Goal: Information Seeking & Learning: Learn about a topic

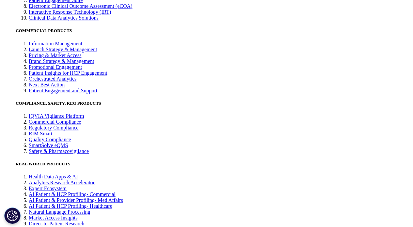
scroll to position [1480, 0]
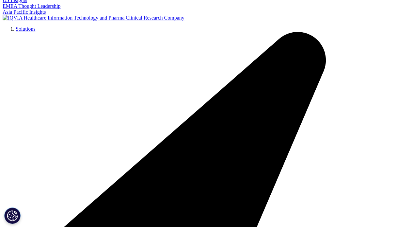
scroll to position [109, 0]
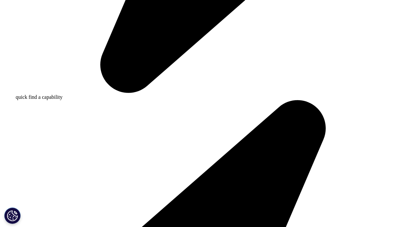
scroll to position [696, 0]
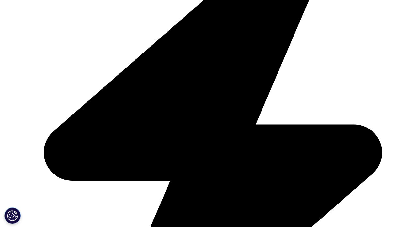
scroll to position [849, 0]
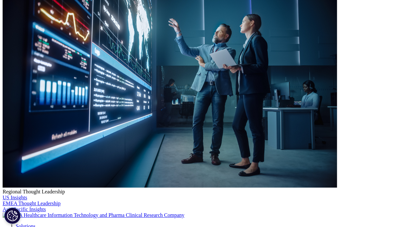
scroll to position [0, 0]
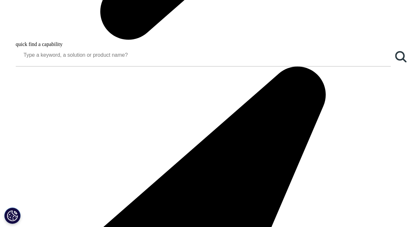
scroll to position [586, 0]
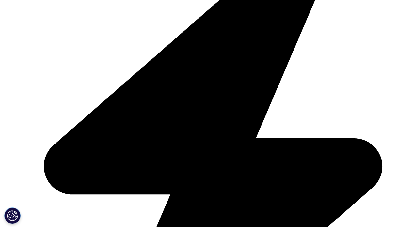
scroll to position [716, 0]
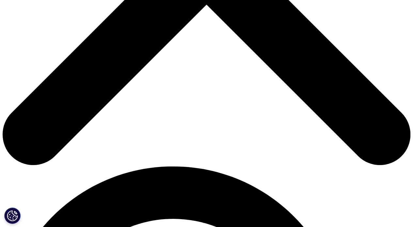
scroll to position [261, 0]
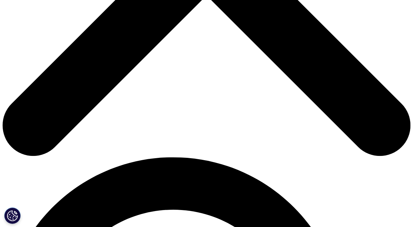
drag, startPoint x: 212, startPoint y: 96, endPoint x: 253, endPoint y: 97, distance: 41.1
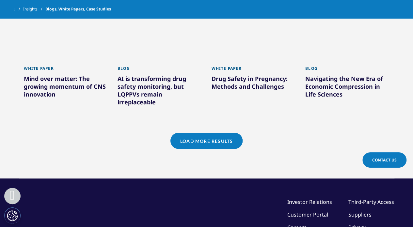
scroll to position [609, 0]
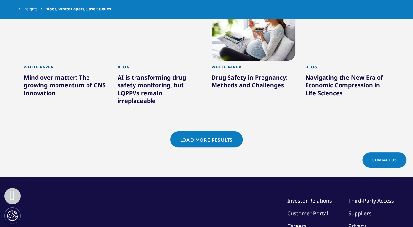
click at [233, 132] on link "Load More Results" at bounding box center [206, 140] width 72 height 16
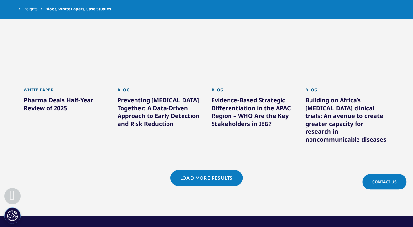
scroll to position [1023, 0]
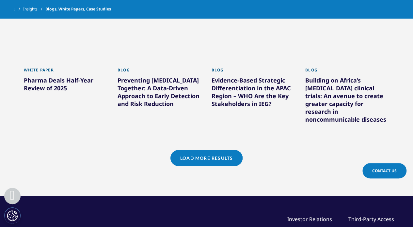
click at [233, 150] on link "Load More Results" at bounding box center [206, 158] width 72 height 16
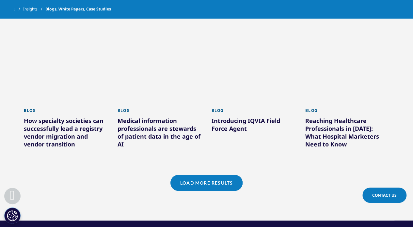
scroll to position [1436, 0]
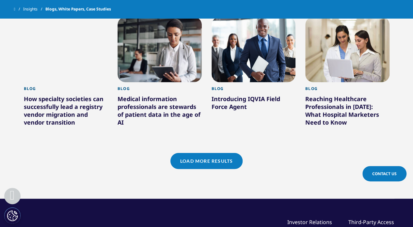
click at [217, 153] on link "Load More Results" at bounding box center [206, 161] width 72 height 16
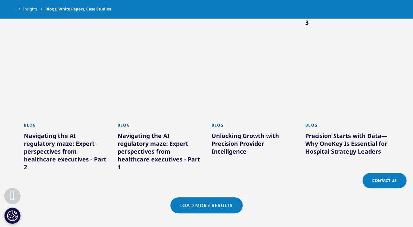
scroll to position [1806, 0]
